Goal: Information Seeking & Learning: Learn about a topic

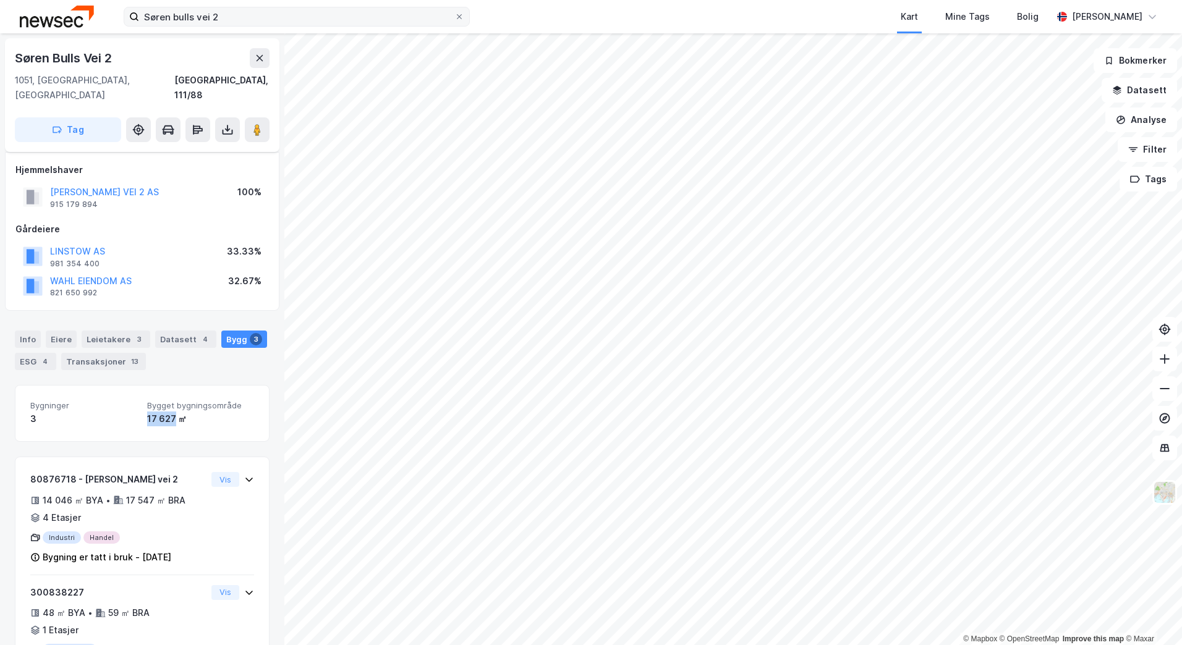
scroll to position [161, 0]
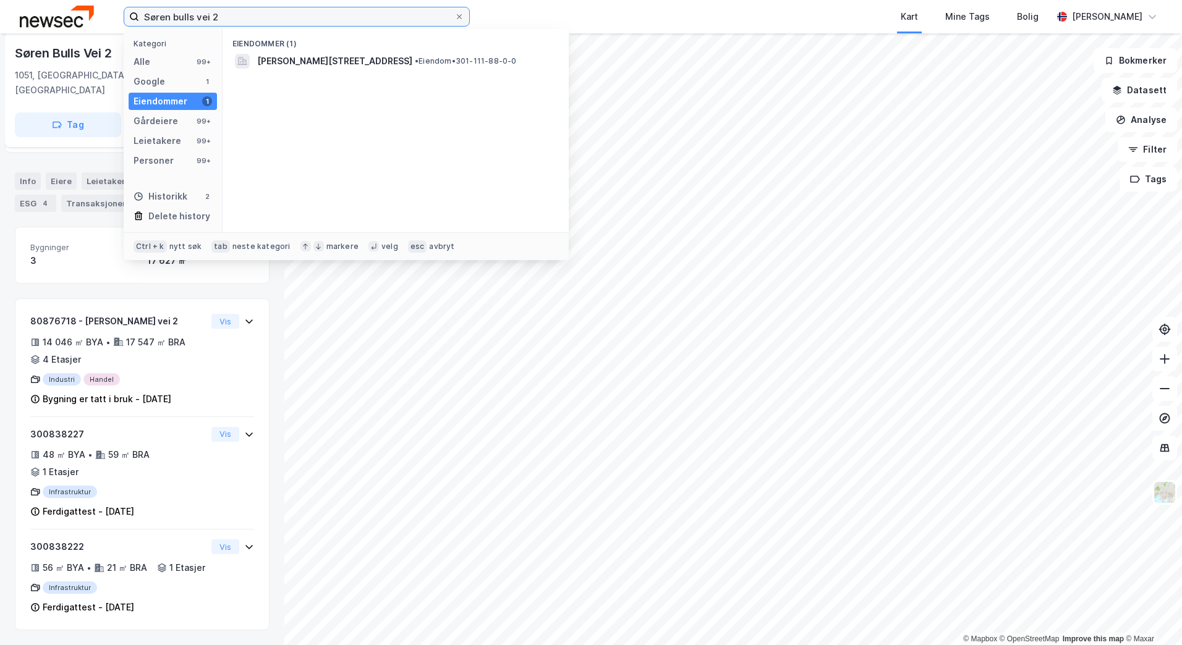
drag, startPoint x: 279, startPoint y: 17, endPoint x: 131, endPoint y: 27, distance: 148.7
click at [131, 27] on div "Søren bulls vei 2 Kategori Alle 99+ Google 1 Eiendommer 1 Gårdeiere 99+ Leietak…" at bounding box center [591, 16] width 1182 height 33
paste input "Nardobakken 4"
type input "Nardobakken 4"
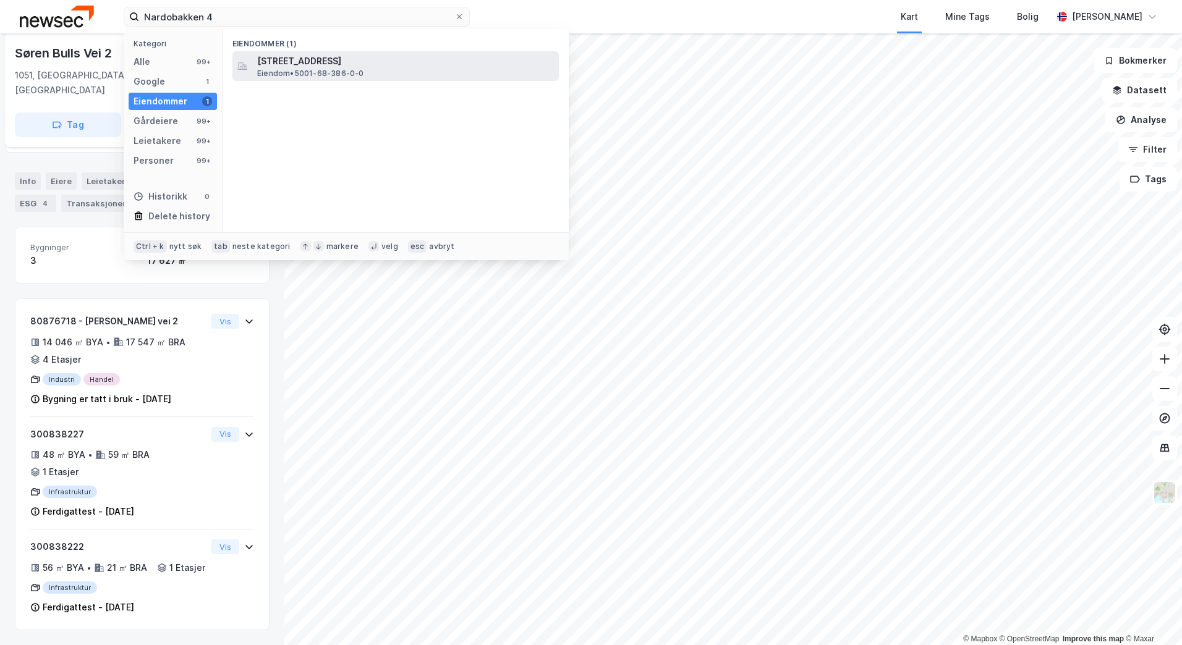
click at [308, 69] on span "Eiendom • 5001-68-386-0-0" at bounding box center [310, 74] width 107 height 10
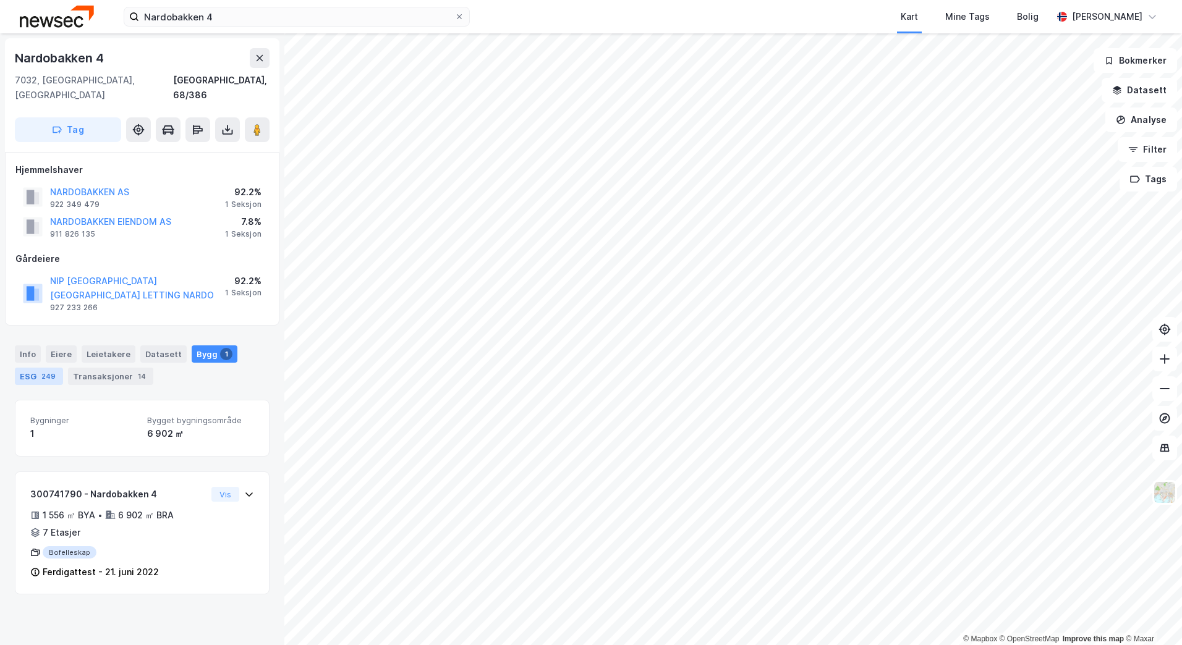
click at [30, 368] on div "ESG 249" at bounding box center [39, 376] width 48 height 17
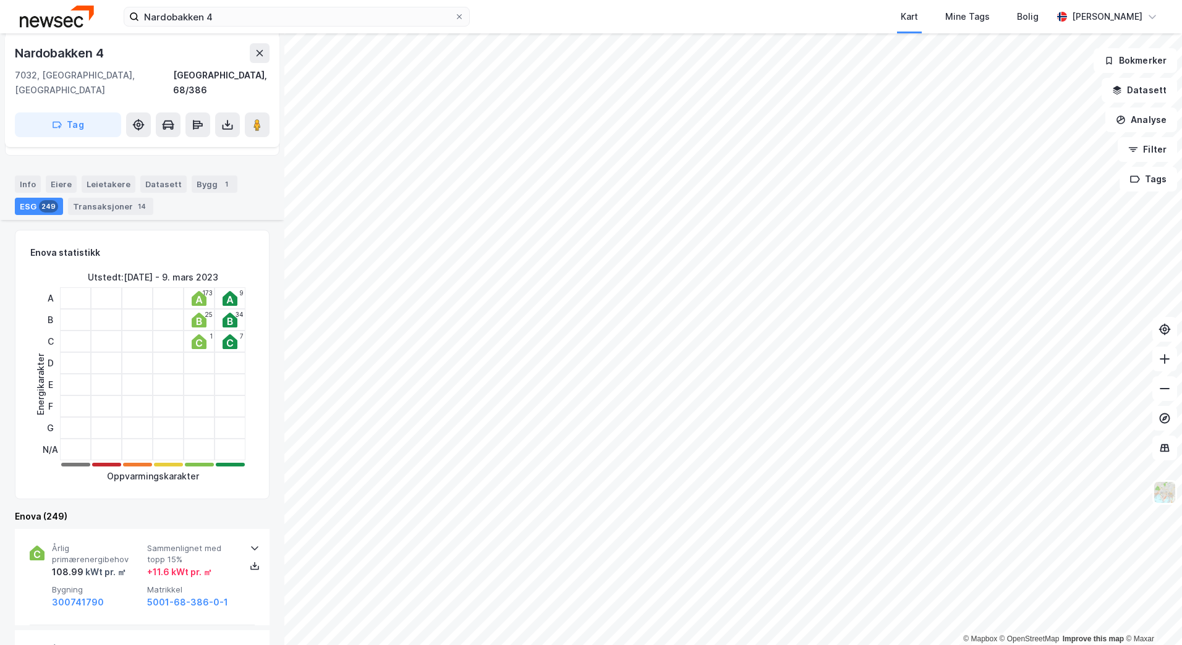
scroll to position [247, 0]
